Goal: Check status: Check status

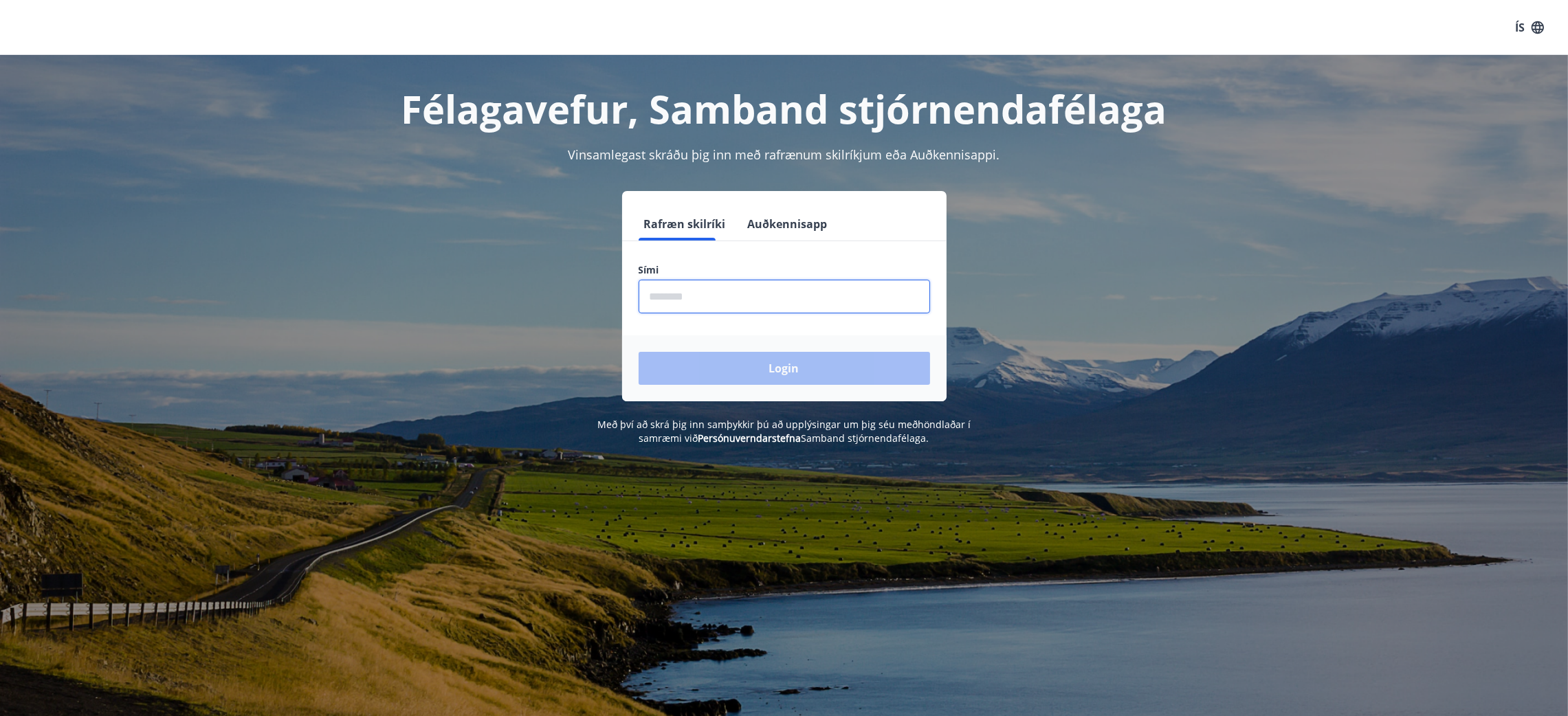
click at [810, 291] on input "phone" at bounding box center [784, 296] width 291 height 34
type input "********"
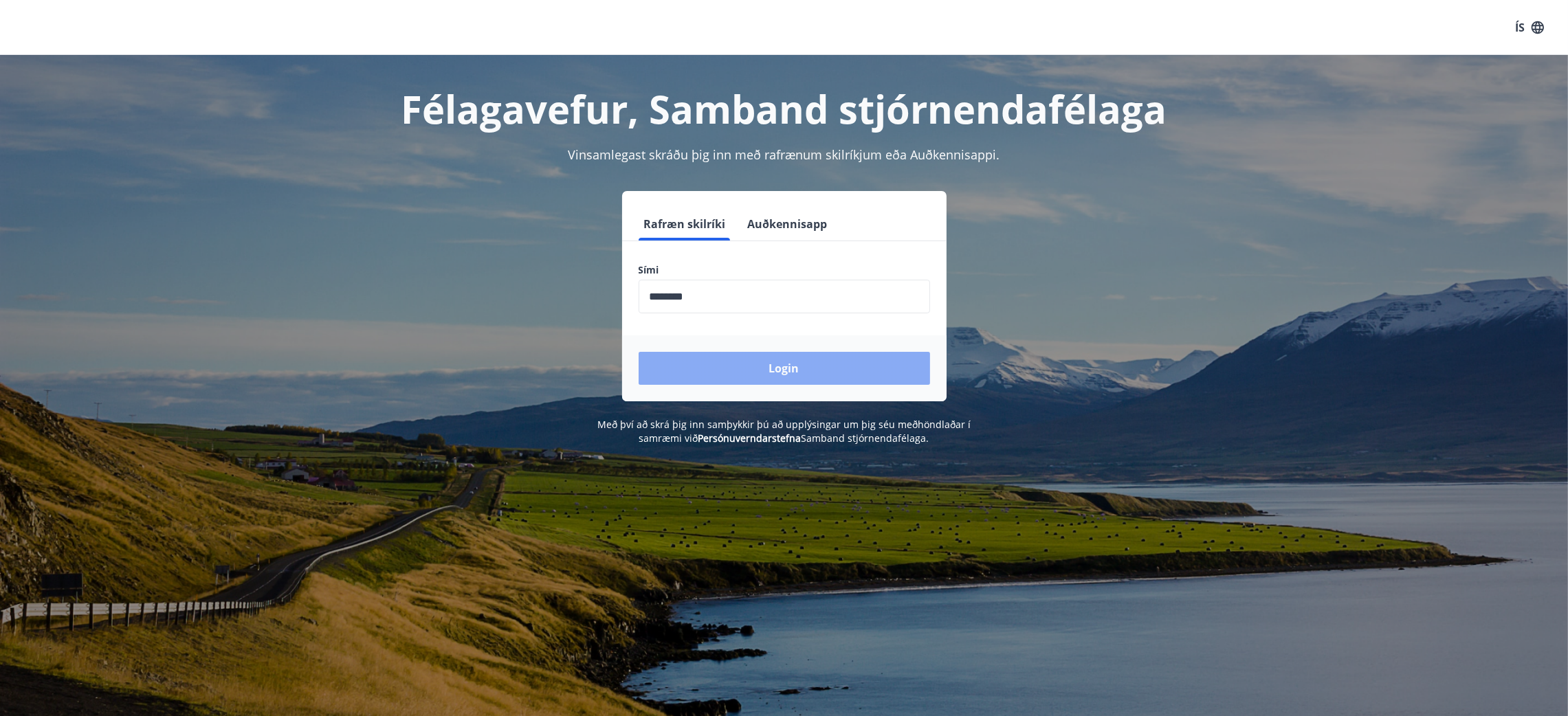
drag, startPoint x: 798, startPoint y: 359, endPoint x: 971, endPoint y: 354, distance: 173.1
click at [803, 359] on button "Login" at bounding box center [784, 368] width 291 height 33
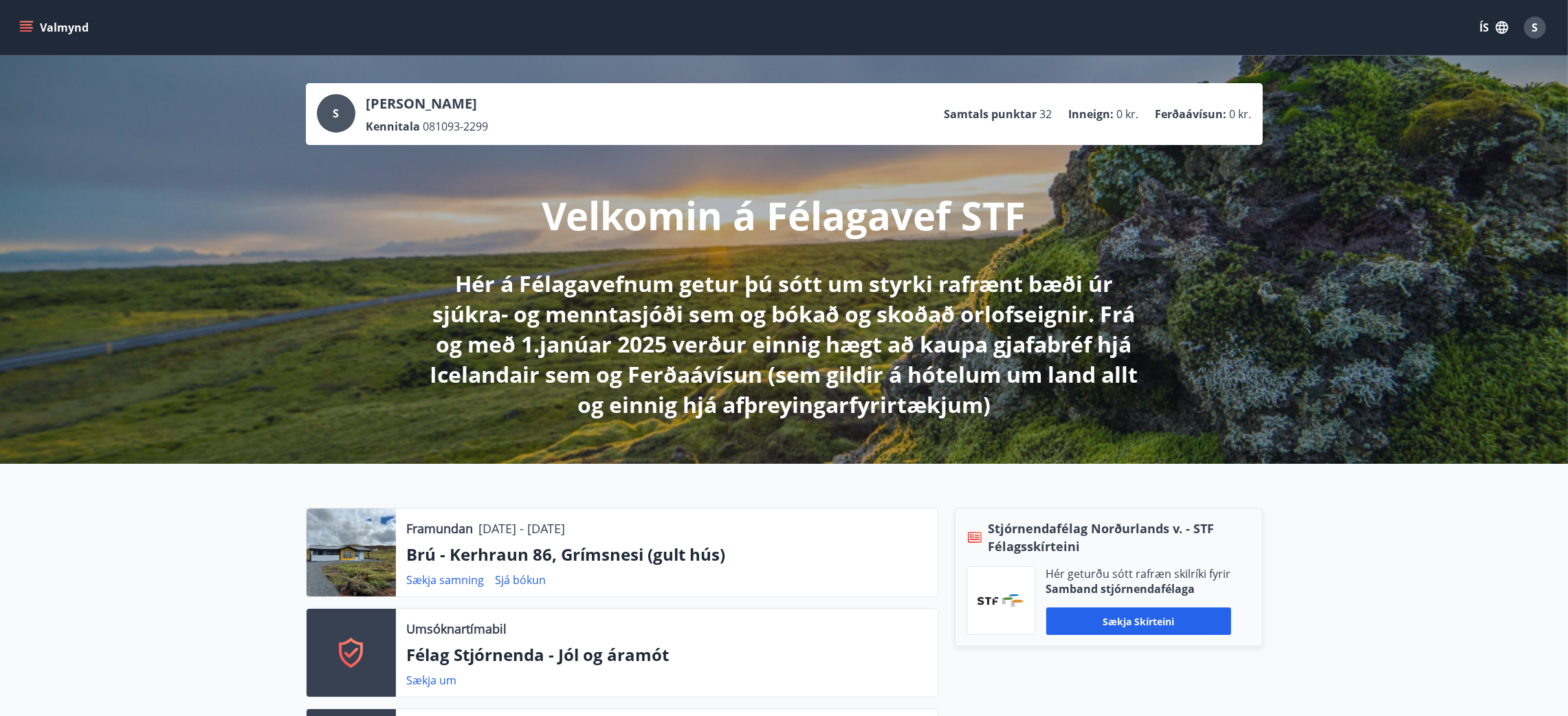
drag, startPoint x: 44, startPoint y: 43, endPoint x: 43, endPoint y: 34, distance: 9.1
click at [44, 43] on div "Valmynd ÍS S" at bounding box center [783, 27] width 1534 height 33
click at [43, 34] on button "Valmynd" at bounding box center [55, 27] width 77 height 25
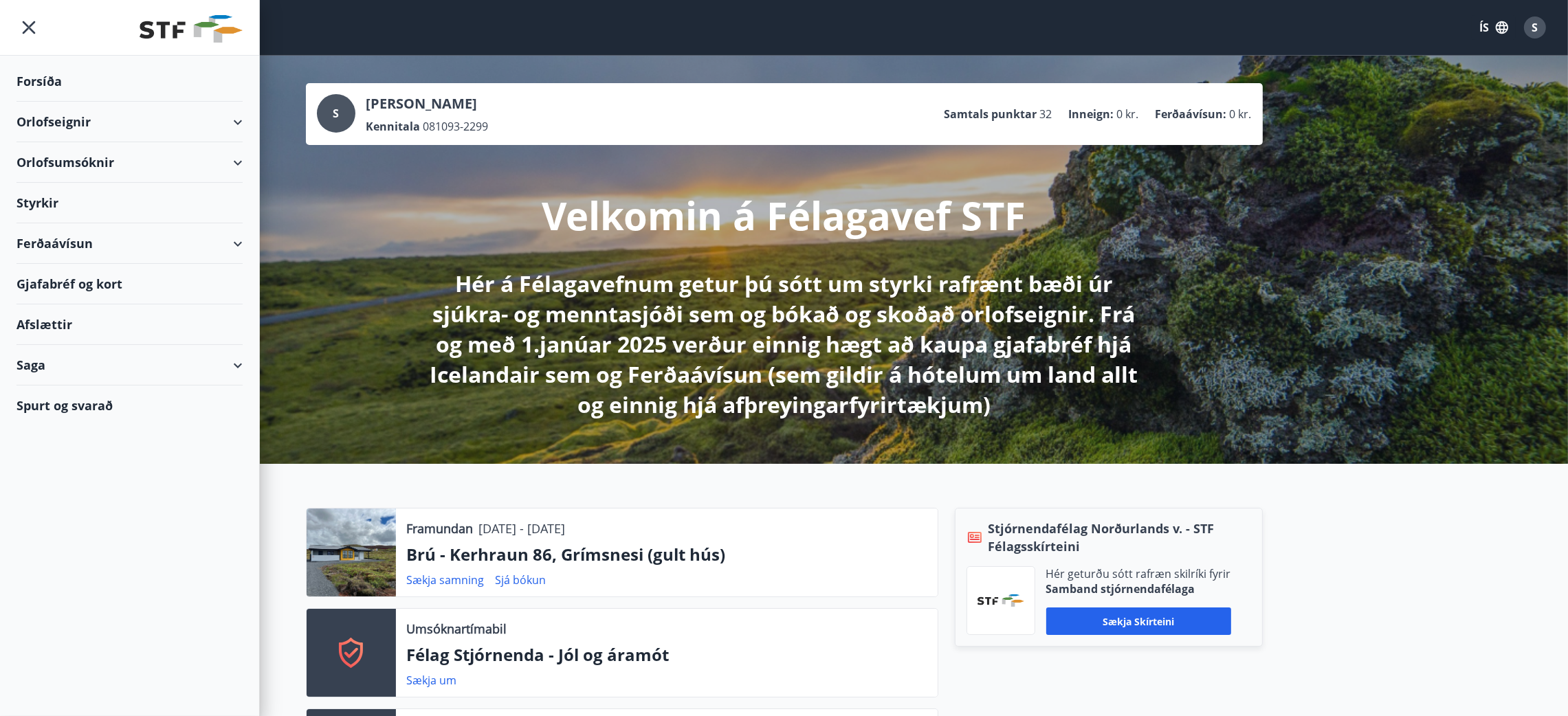
drag, startPoint x: 95, startPoint y: 357, endPoint x: 259, endPoint y: 397, distance: 168.8
click at [95, 357] on div "Saga" at bounding box center [130, 365] width 226 height 41
click at [81, 556] on div "Styrkjasaga" at bounding box center [129, 544] width 204 height 29
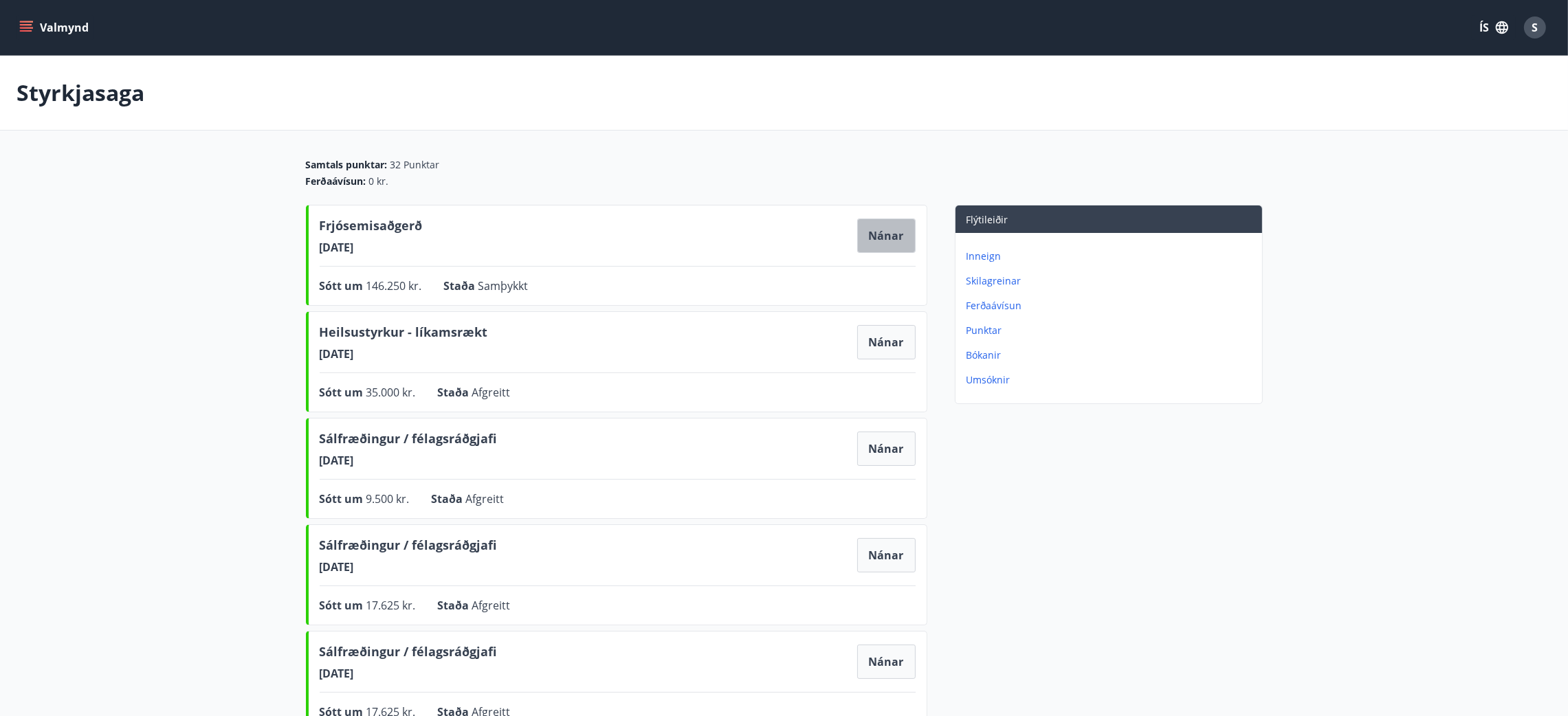
click at [902, 247] on button "Nánar" at bounding box center [886, 236] width 59 height 34
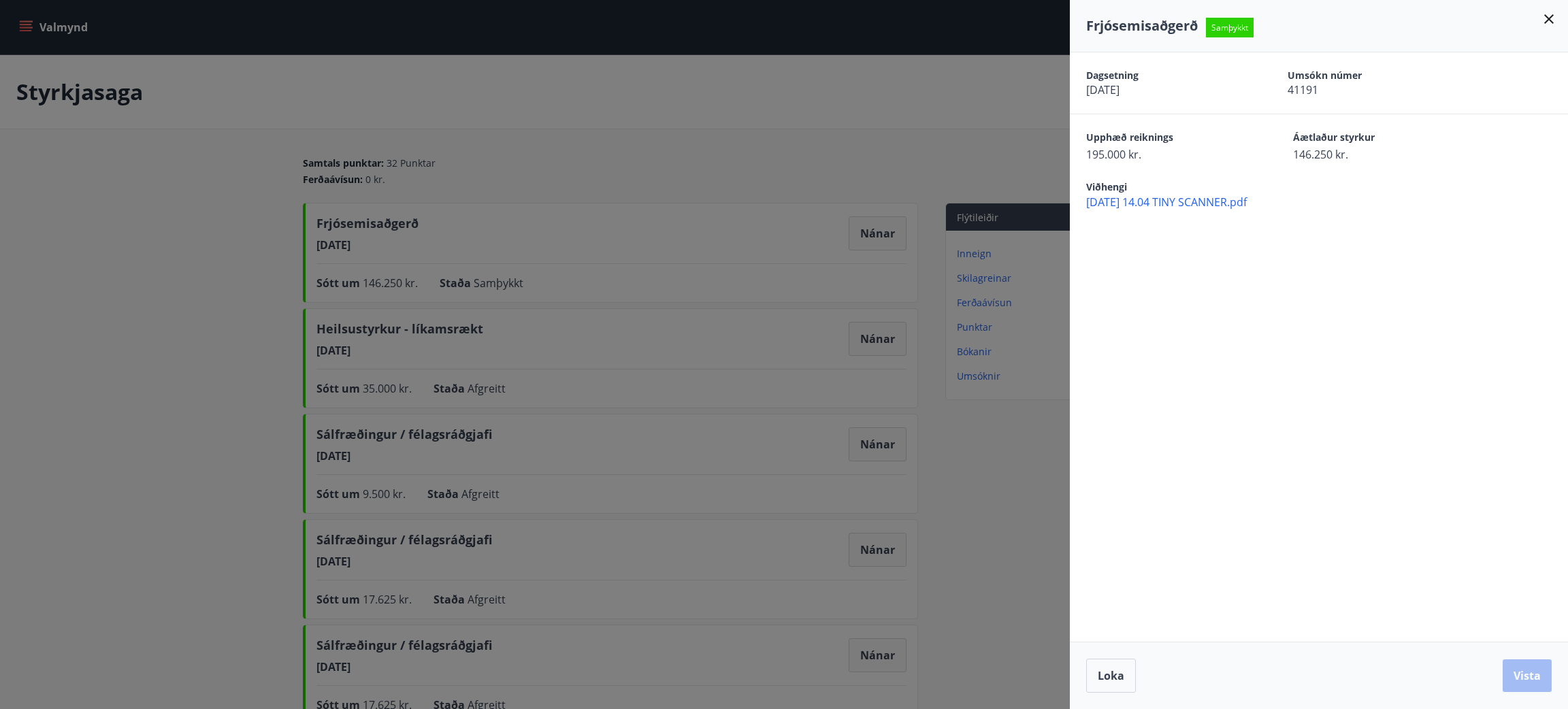
click at [1541, 18] on icon at bounding box center [1548, 18] width 16 height 16
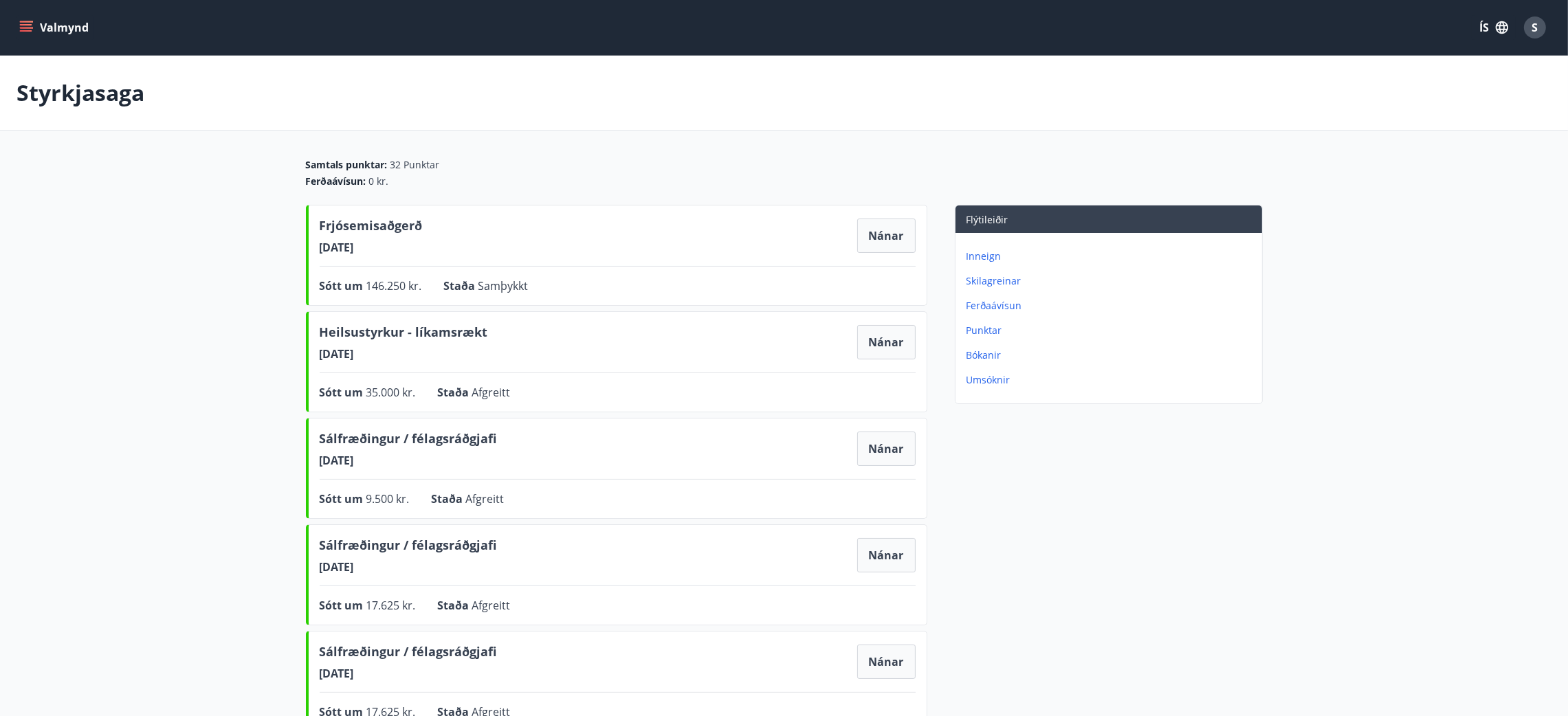
click at [69, 39] on button "Valmynd" at bounding box center [55, 27] width 77 height 25
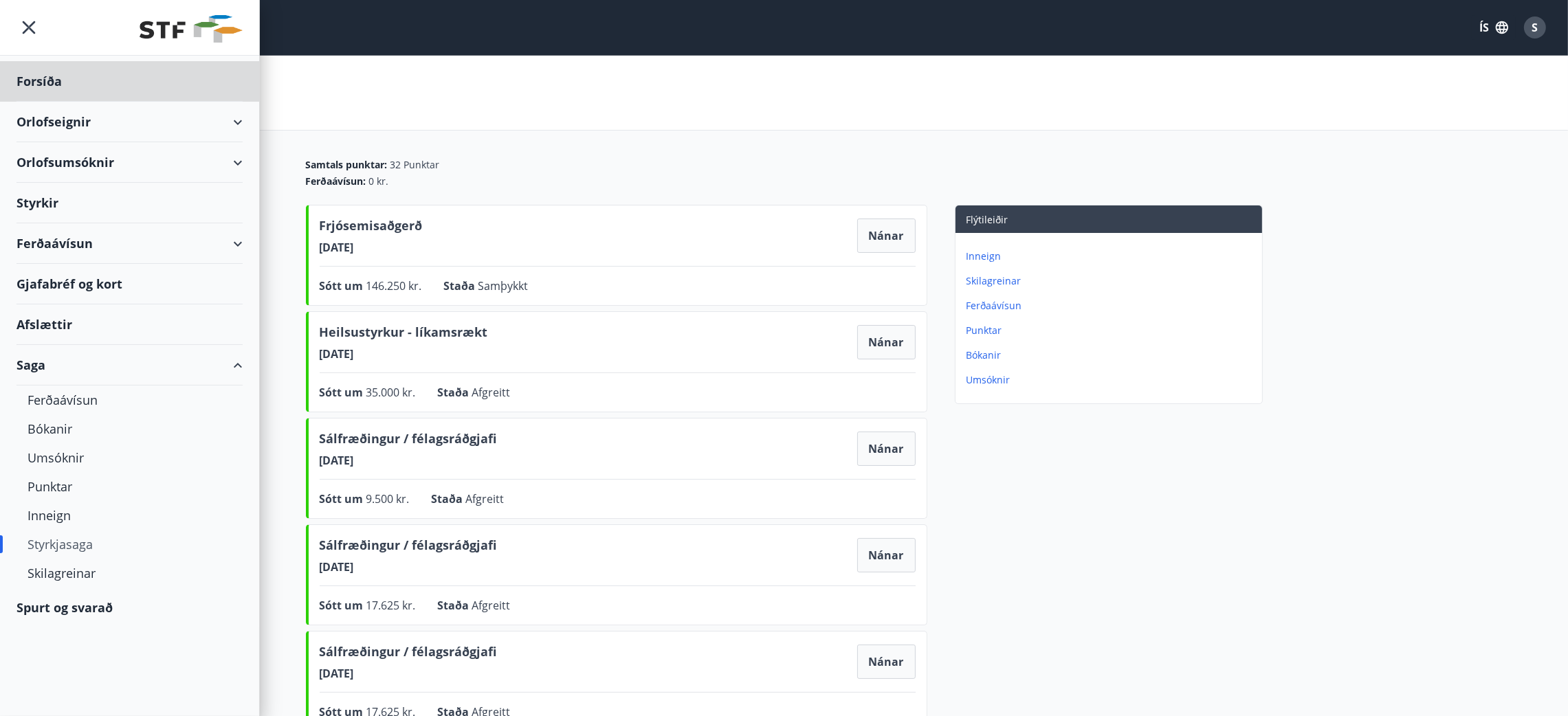
click at [52, 197] on div "Styrkir" at bounding box center [130, 203] width 226 height 41
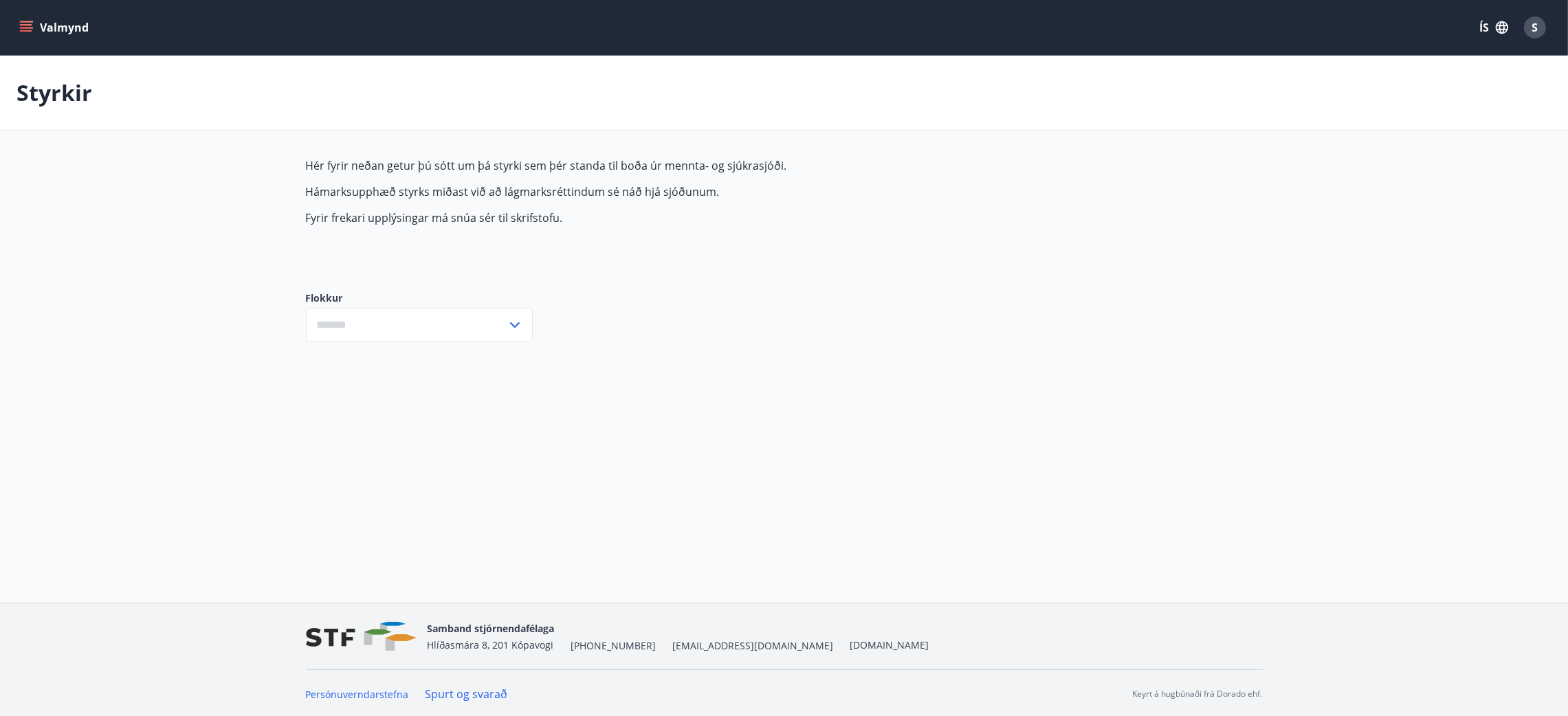
type input "***"
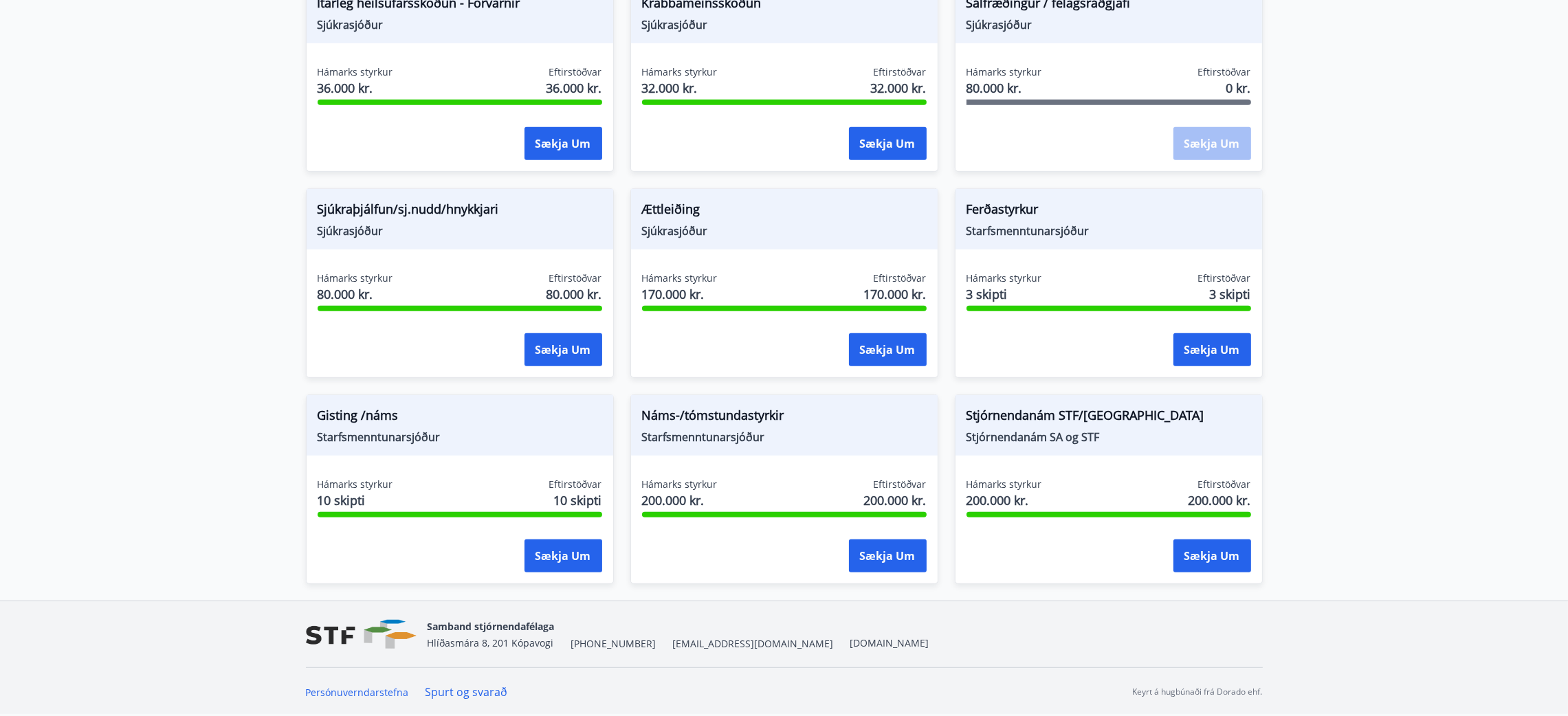
scroll to position [898, 0]
